Goal: Task Accomplishment & Management: Use online tool/utility

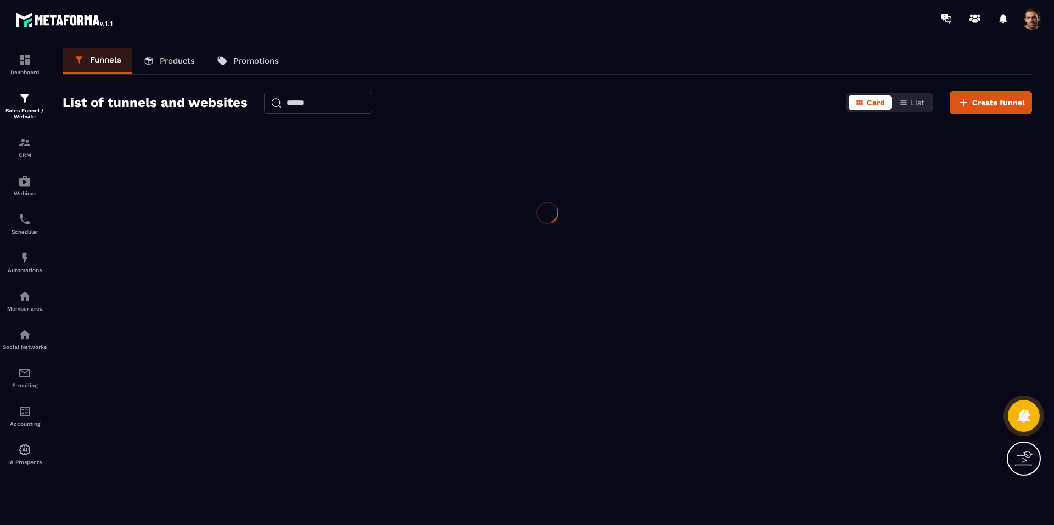
click at [26, 102] on img at bounding box center [24, 98] width 13 height 13
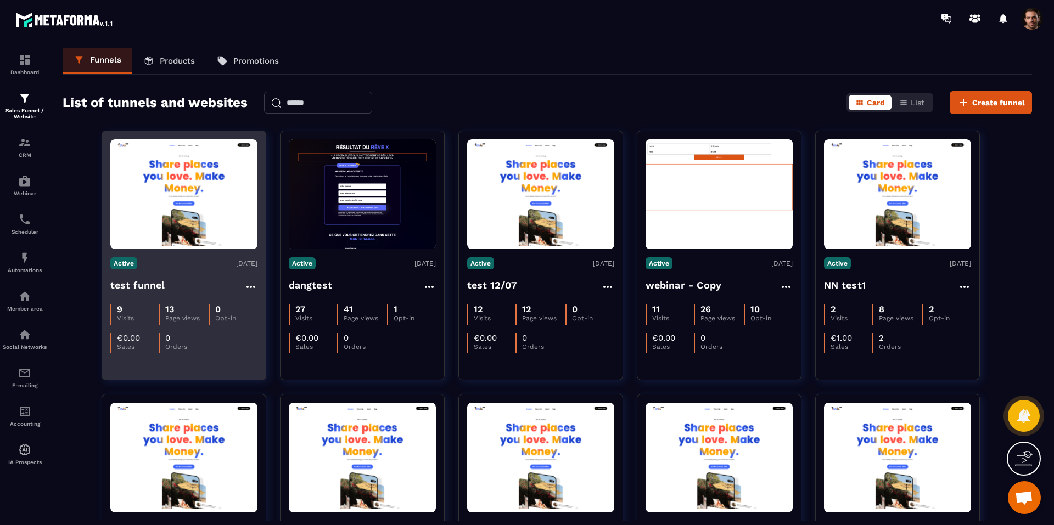
click at [153, 188] on img at bounding box center [183, 195] width 147 height 104
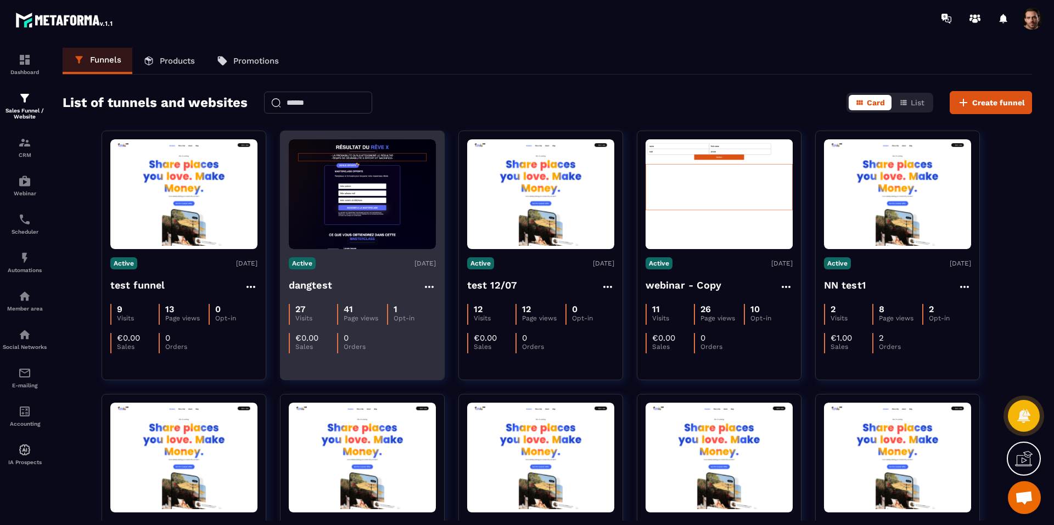
click at [346, 178] on img at bounding box center [362, 194] width 147 height 110
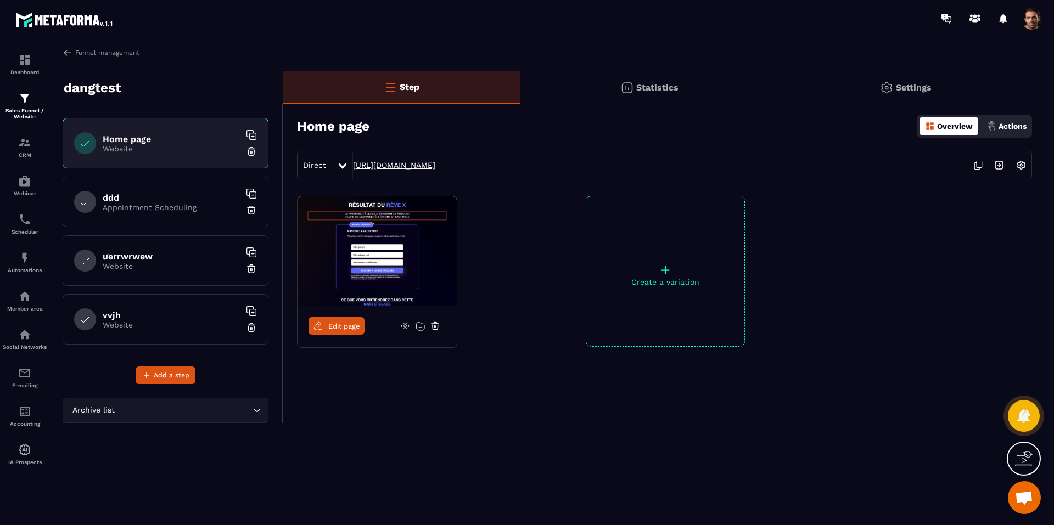
click at [435, 165] on link "[URL][DOMAIN_NAME]" at bounding box center [394, 165] width 82 height 9
click at [444, 59] on div "Funnel management dangtest Home page Website ddd Appointment Scheduling ưerrwrw…" at bounding box center [547, 284] width 991 height 473
click at [435, 167] on link "[URL][DOMAIN_NAME]" at bounding box center [394, 165] width 82 height 9
